Goal: Find specific page/section

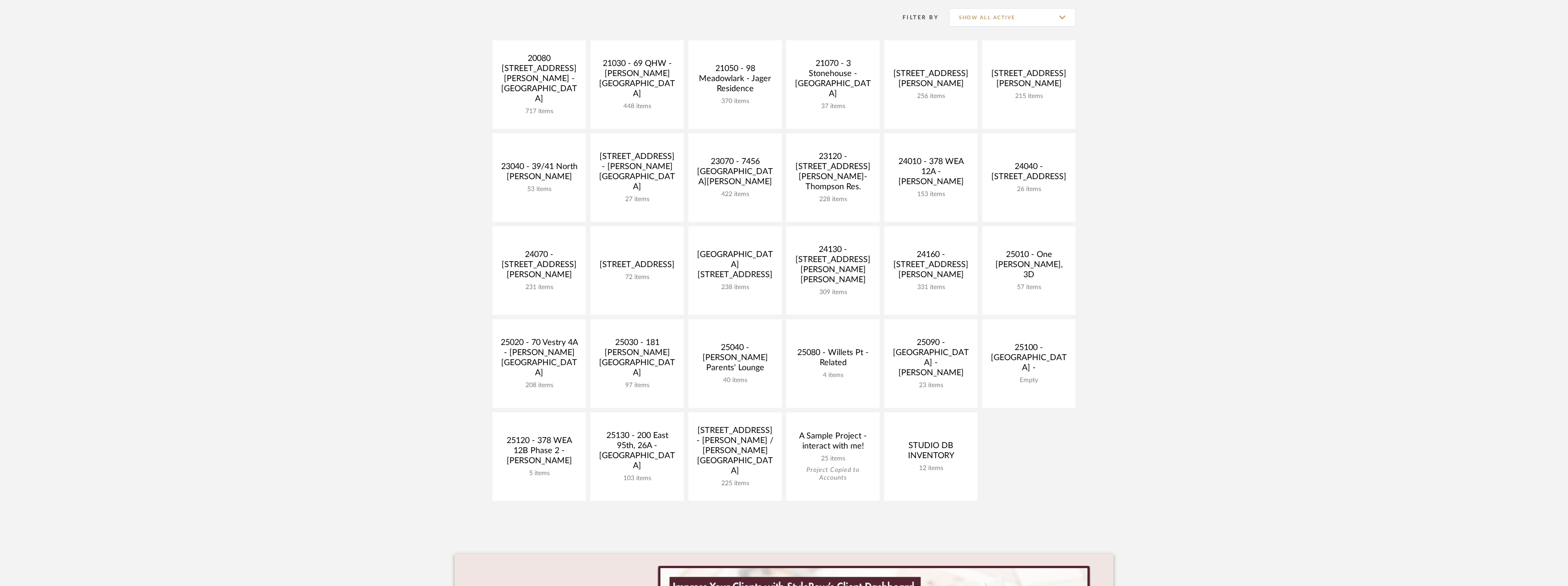
scroll to position [367, 0]
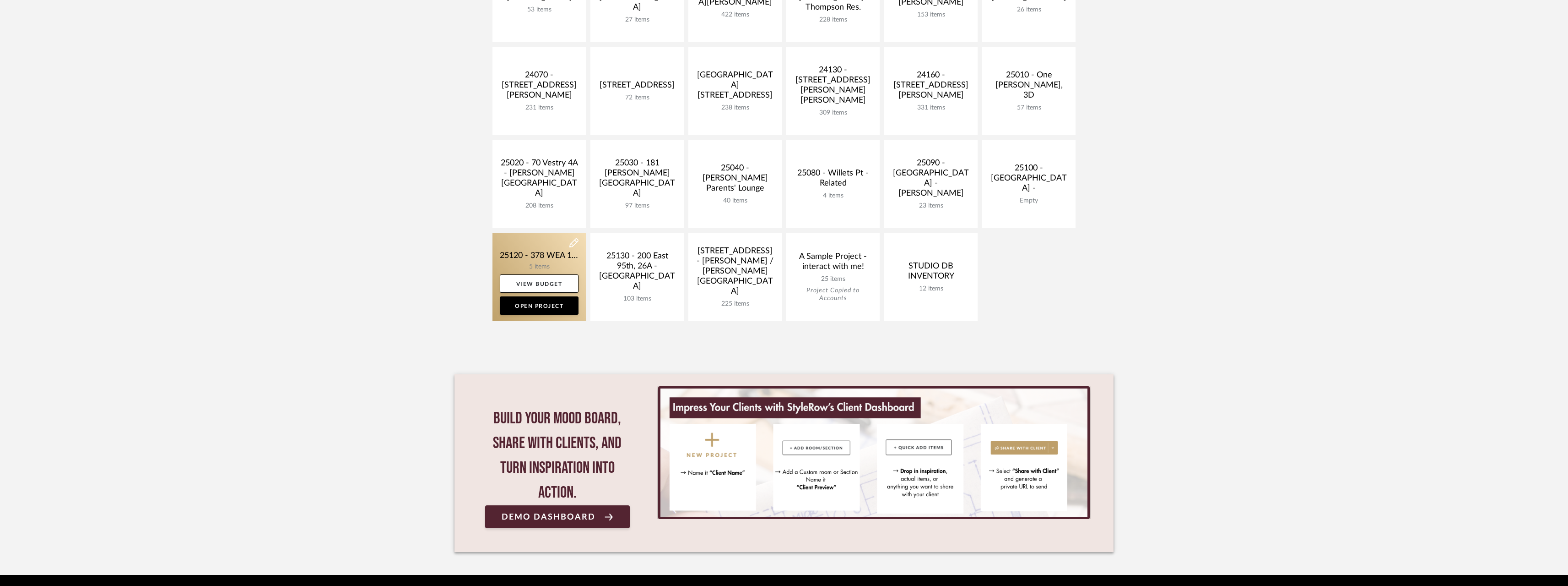
click at [549, 256] on link at bounding box center [539, 277] width 93 height 88
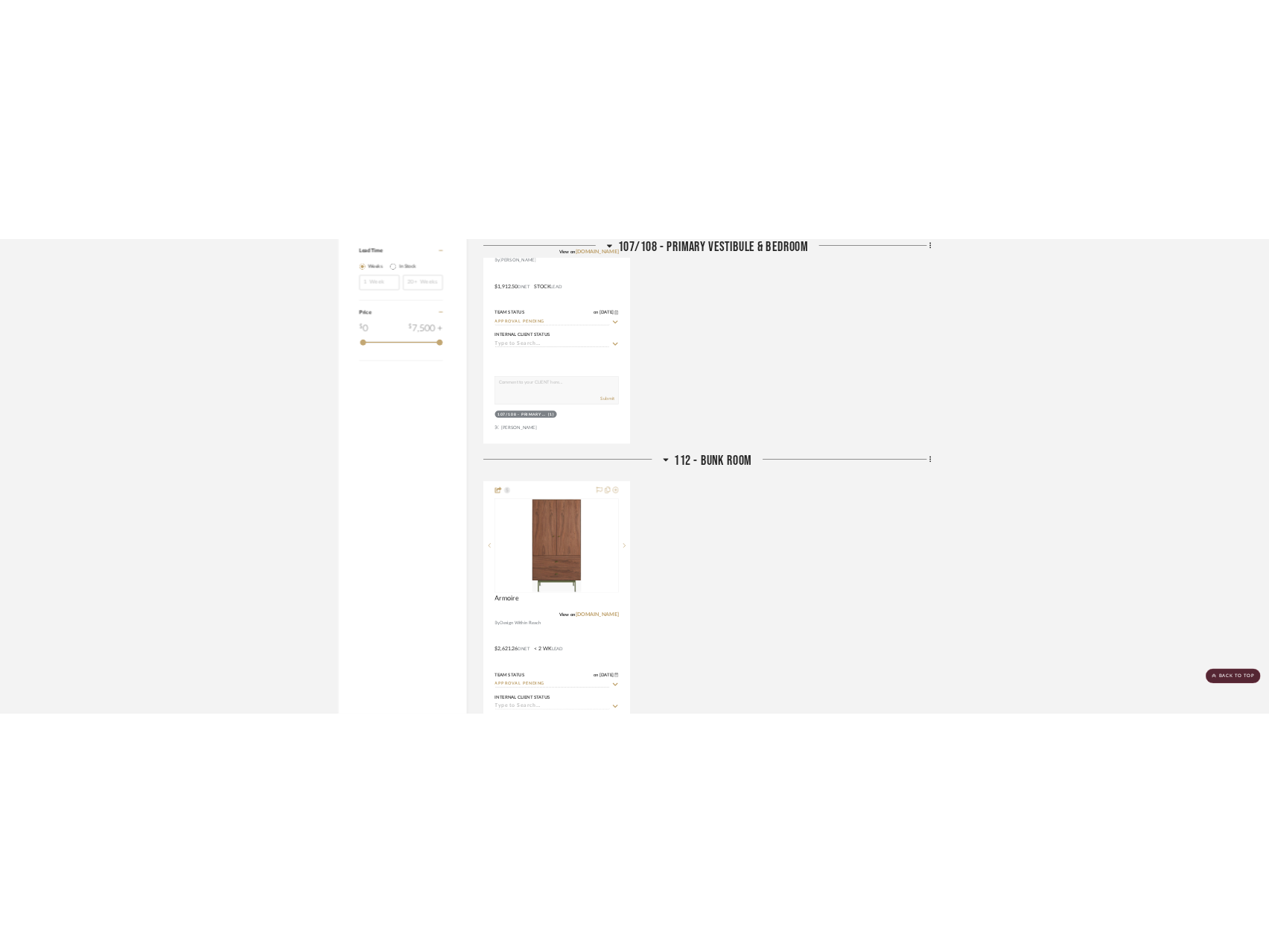
scroll to position [1862, 0]
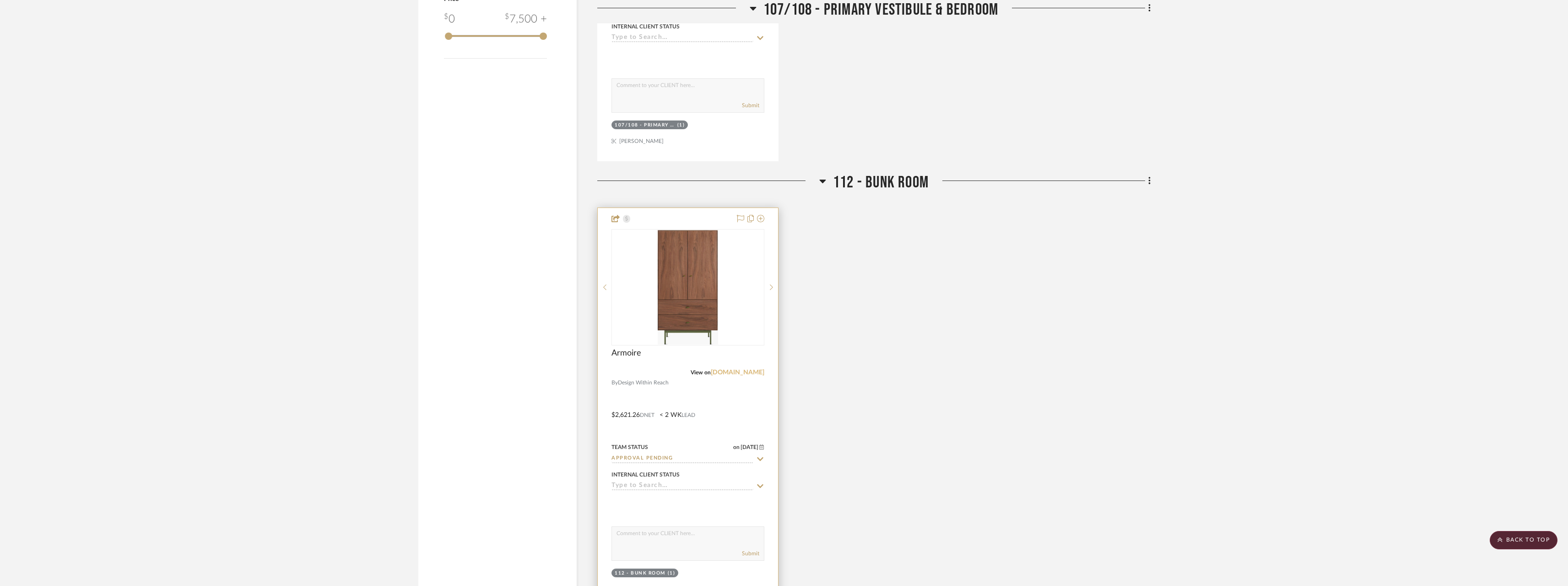
click at [754, 372] on link "[DOMAIN_NAME]" at bounding box center [738, 372] width 54 height 7
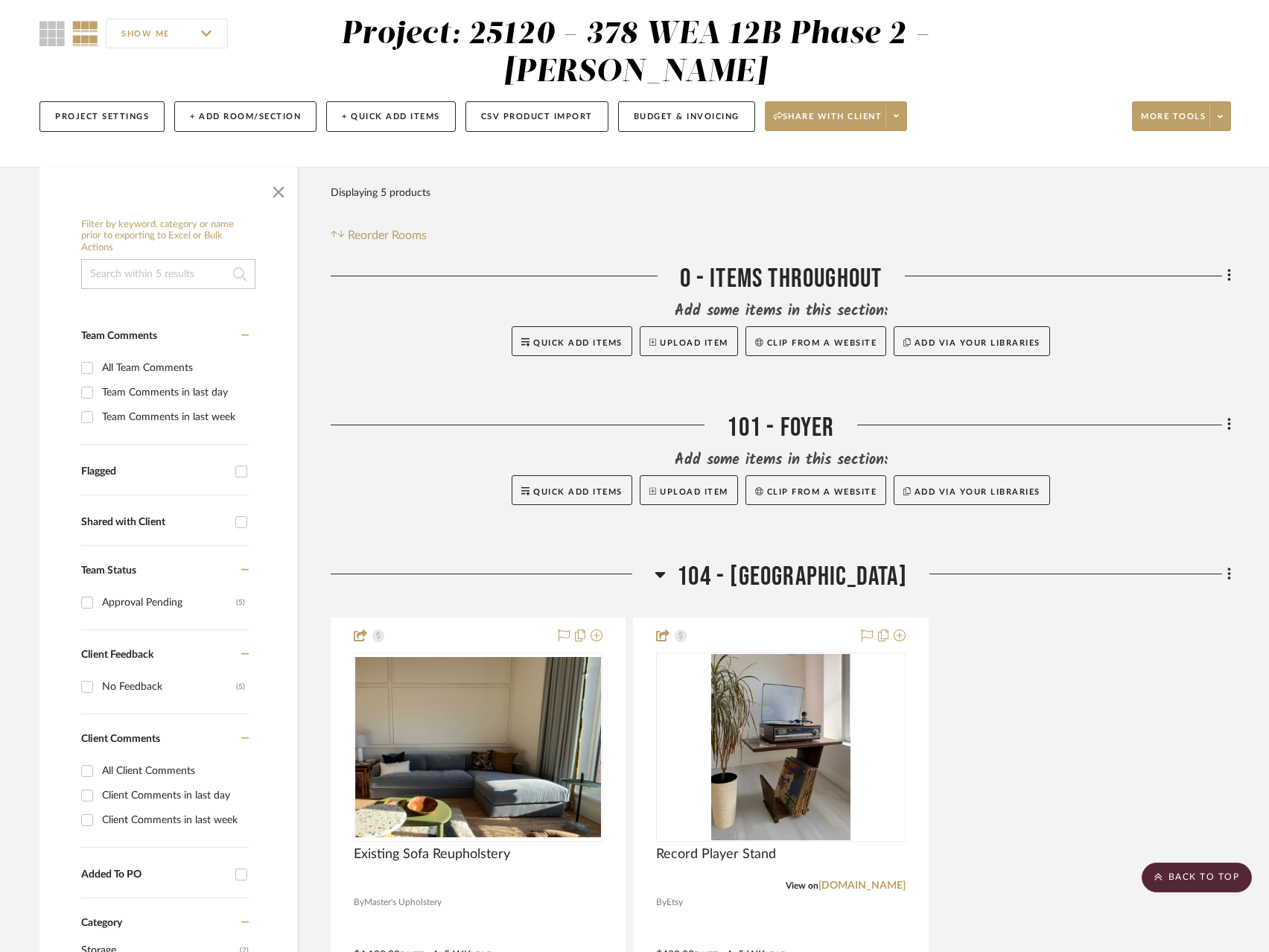
scroll to position [0, 0]
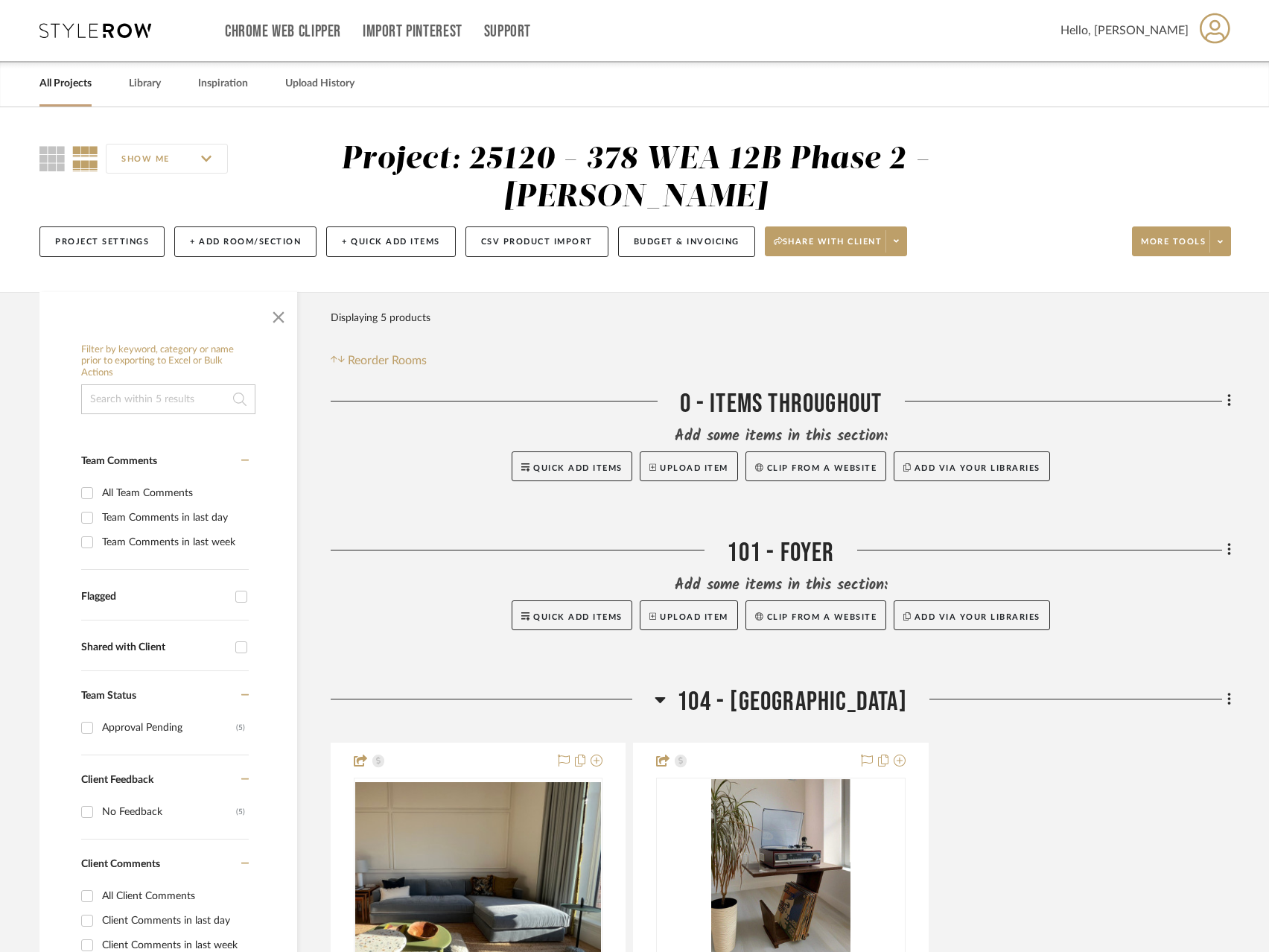
click at [74, 75] on link "All Projects" at bounding box center [65, 83] width 53 height 20
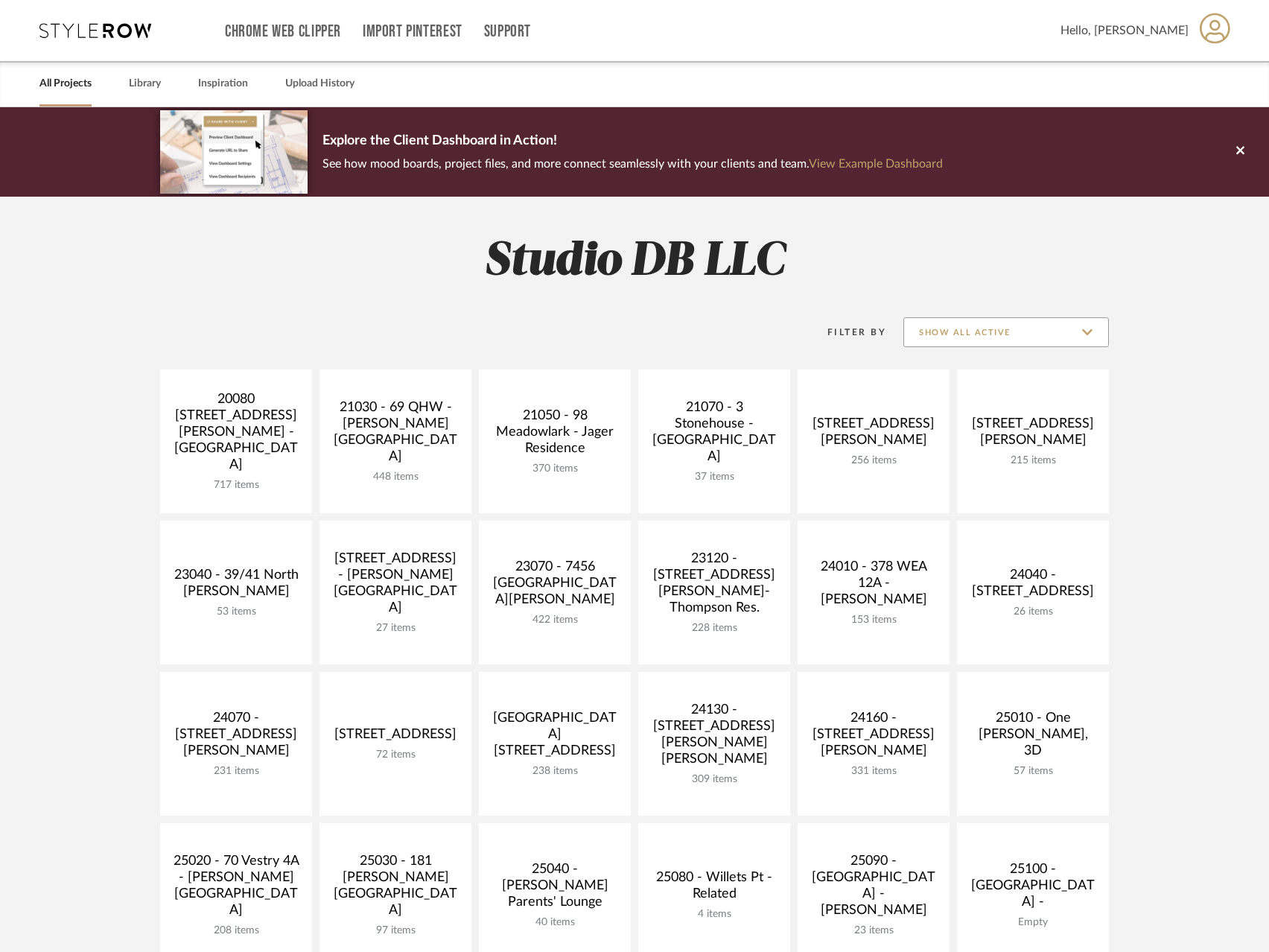
click at [996, 329] on input "Show All Active" at bounding box center [1006, 332] width 206 height 30
click at [957, 432] on span "Archived" at bounding box center [1006, 441] width 204 height 36
type input "Archived"
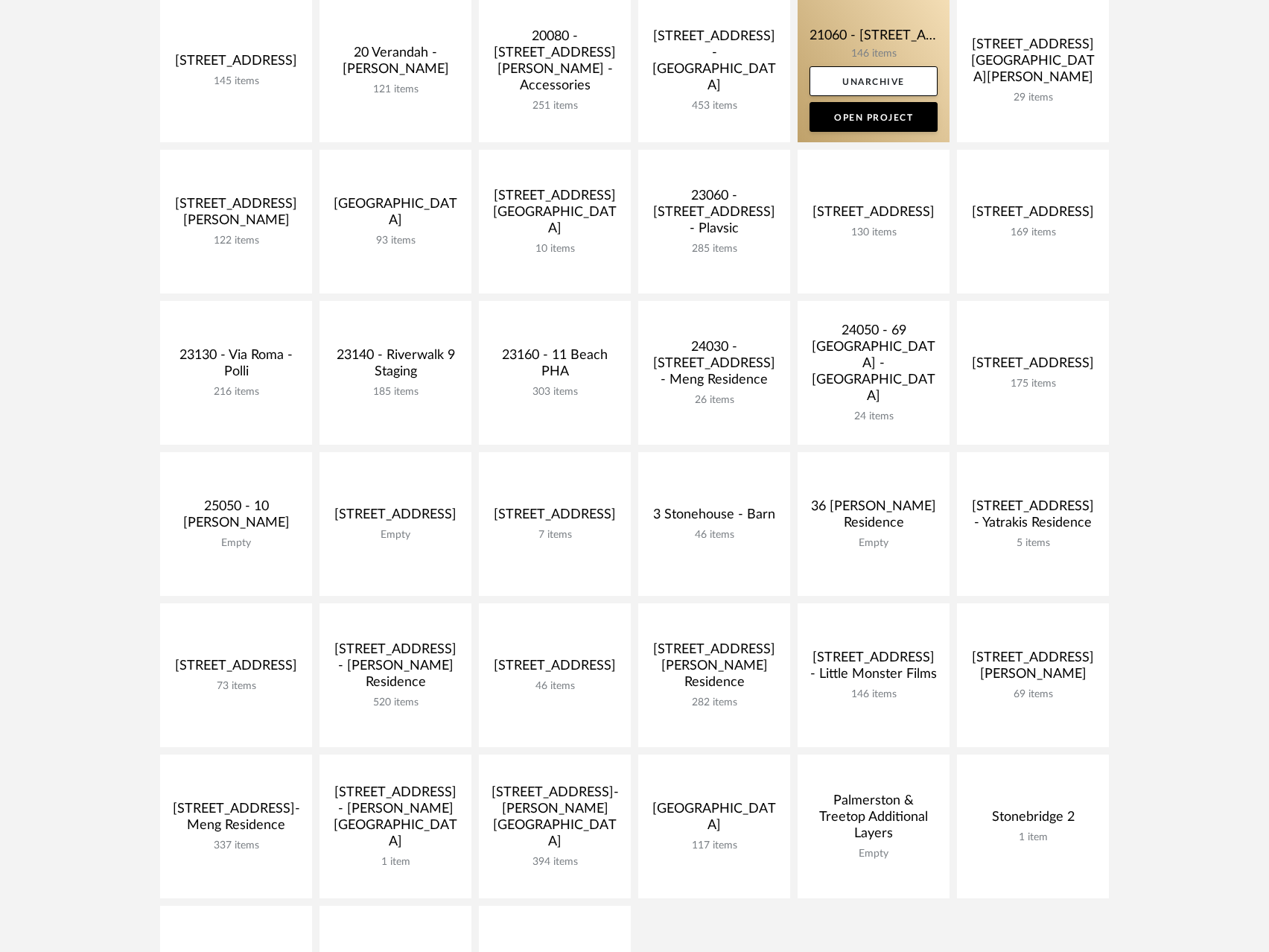
scroll to position [521, 0]
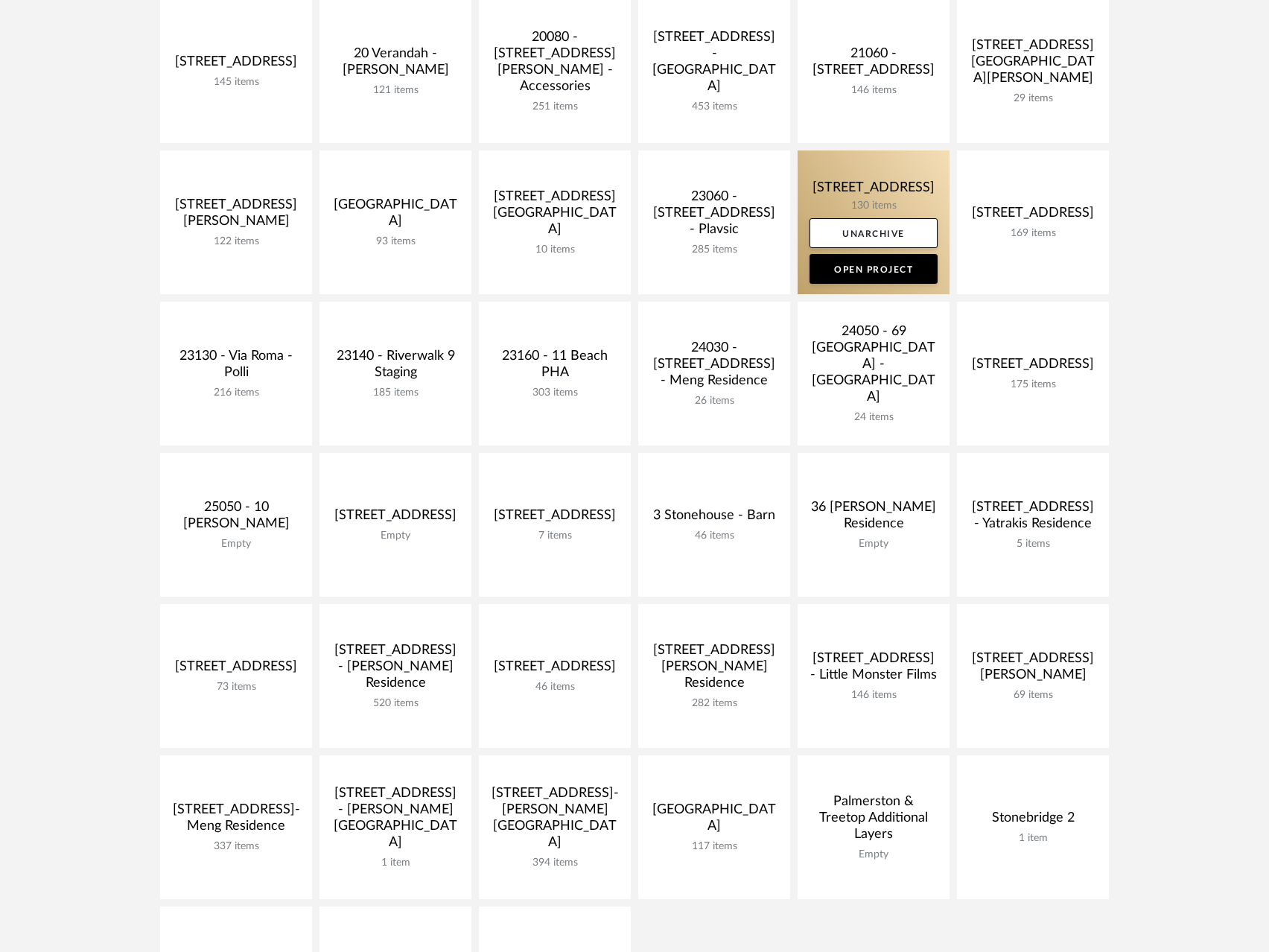
click at [861, 178] on link at bounding box center [873, 222] width 152 height 144
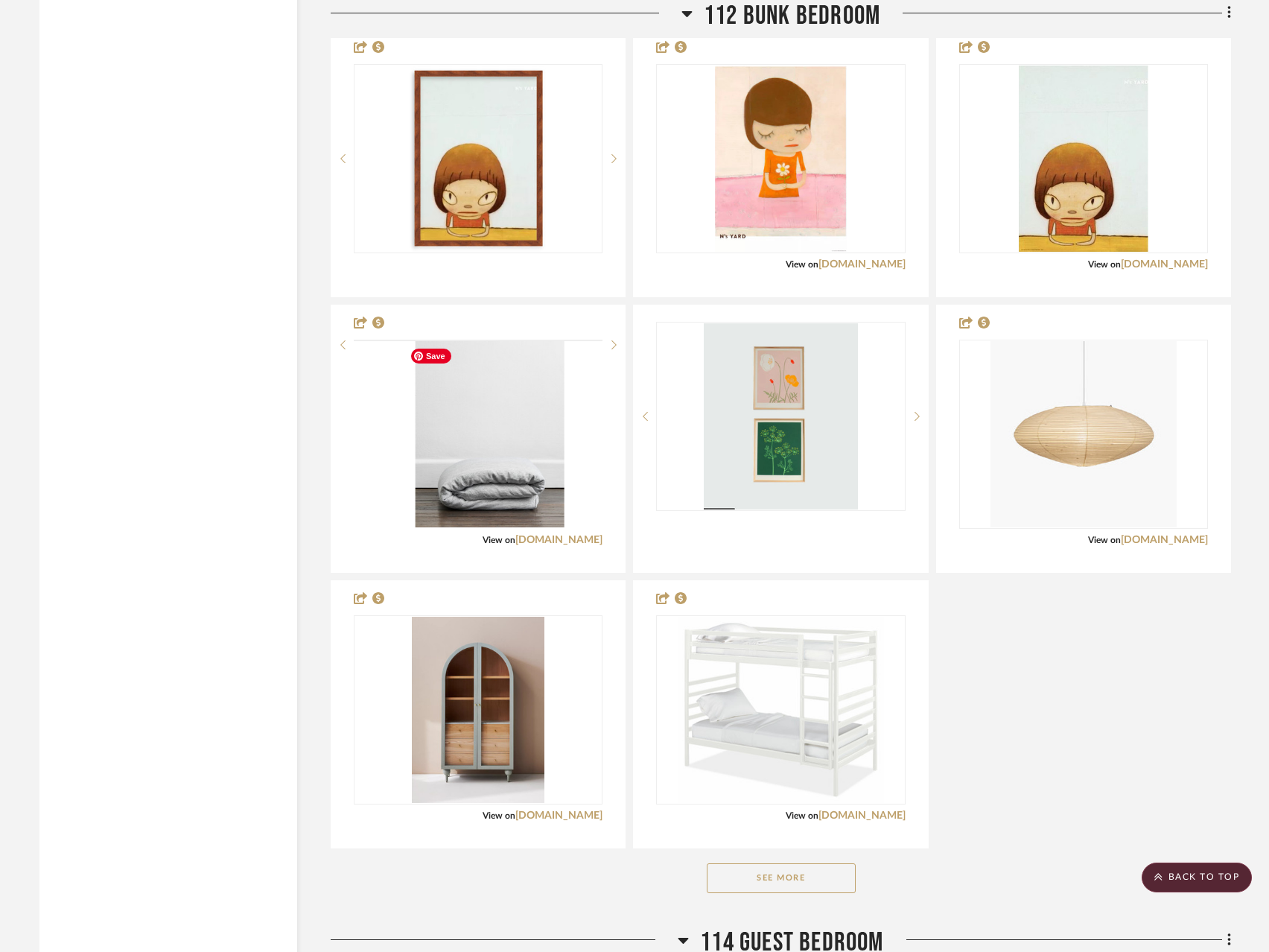
scroll to position [6672, 0]
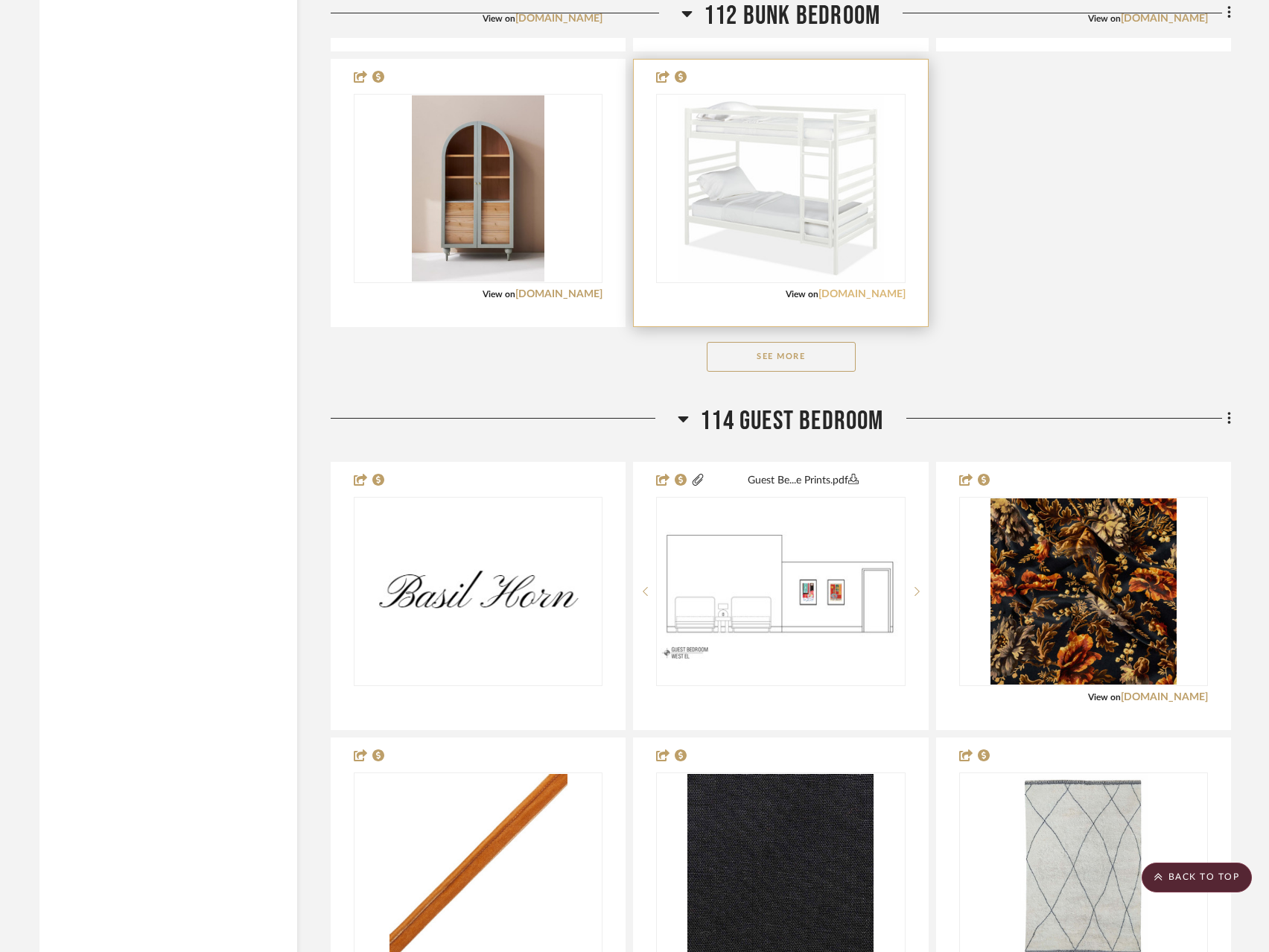
click at [846, 296] on link "[DOMAIN_NAME]" at bounding box center [862, 294] width 87 height 11
